Goal: Task Accomplishment & Management: Manage account settings

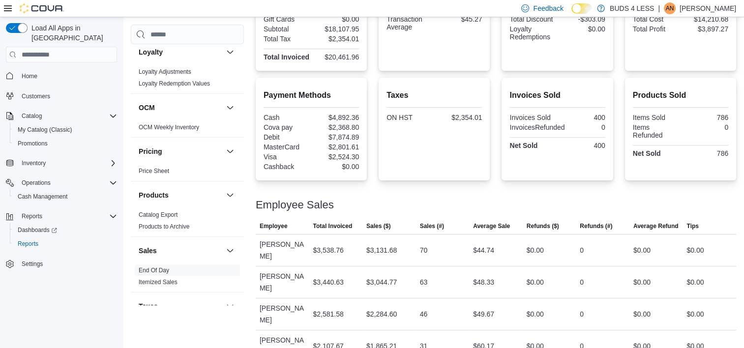
scroll to position [272, 0]
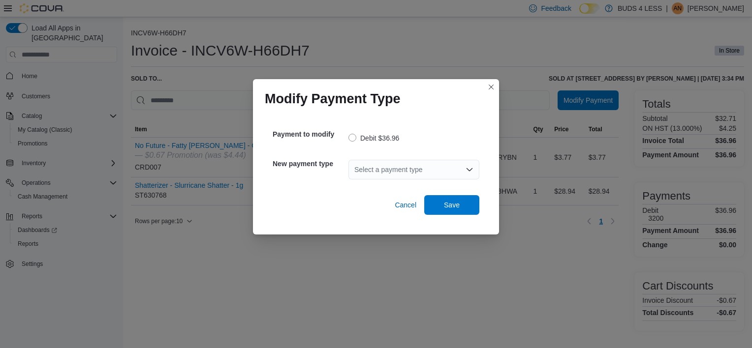
click at [417, 171] on div "Select a payment type" at bounding box center [413, 170] width 131 height 20
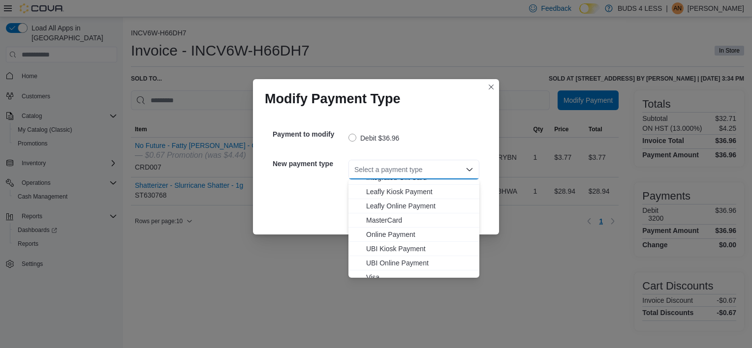
scroll to position [116, 0]
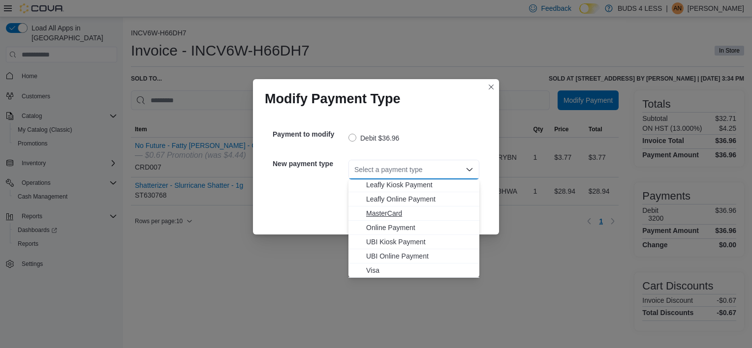
click at [394, 214] on span "MasterCard" at bounding box center [419, 214] width 107 height 10
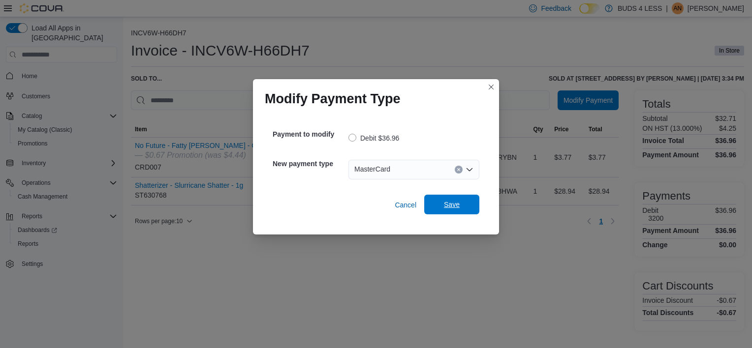
click at [458, 202] on span "Save" at bounding box center [452, 205] width 16 height 10
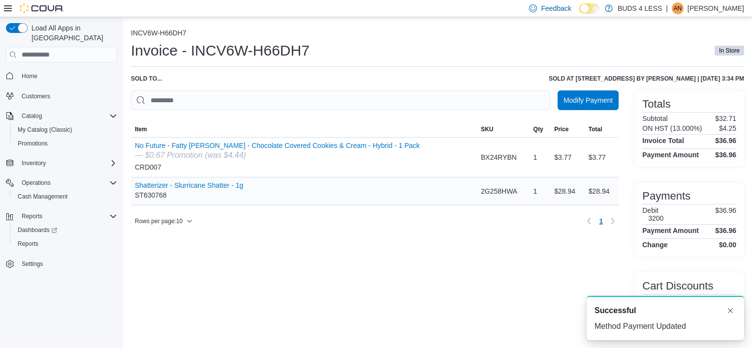
scroll to position [0, 0]
